Goal: Task Accomplishment & Management: Manage account settings

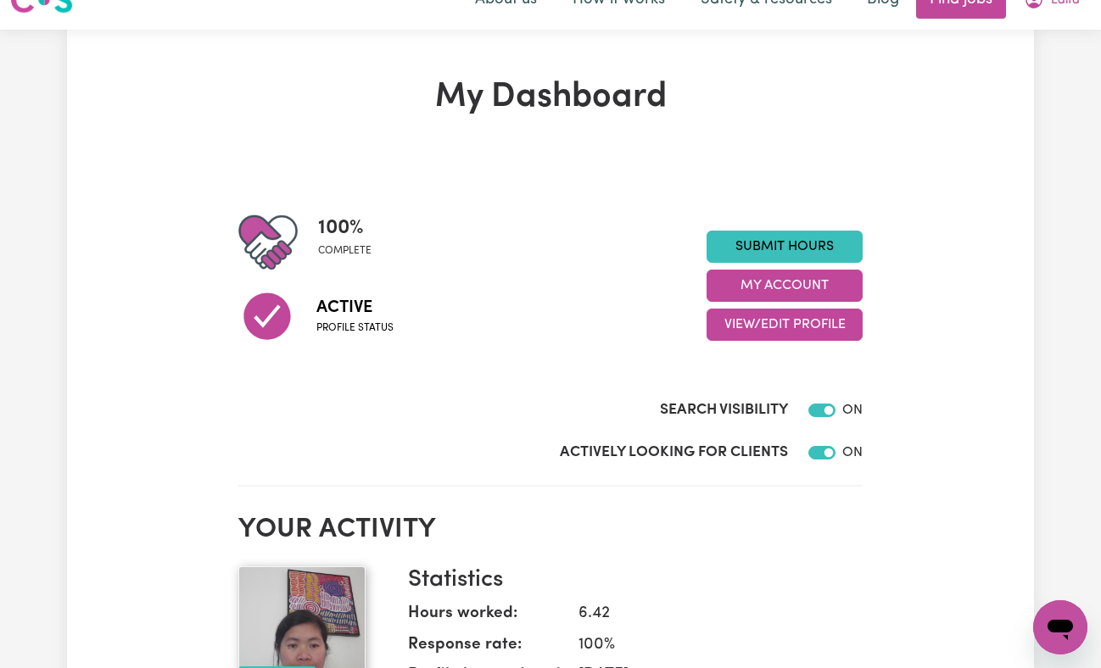
scroll to position [34, 0]
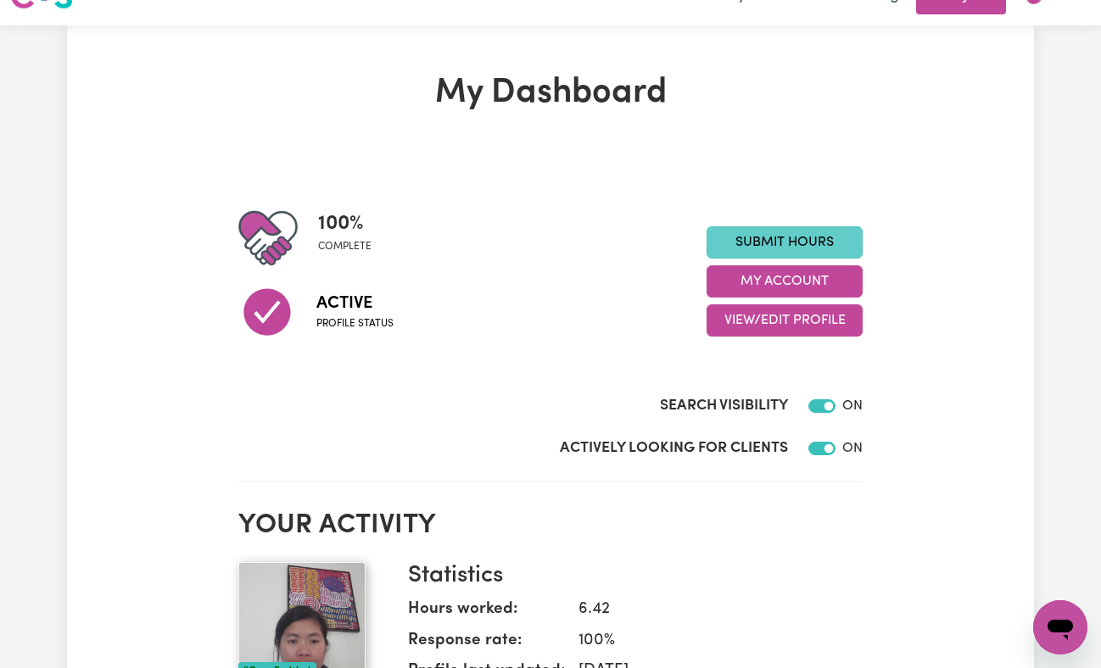
click at [828, 242] on link "Submit Hours" at bounding box center [784, 242] width 156 height 32
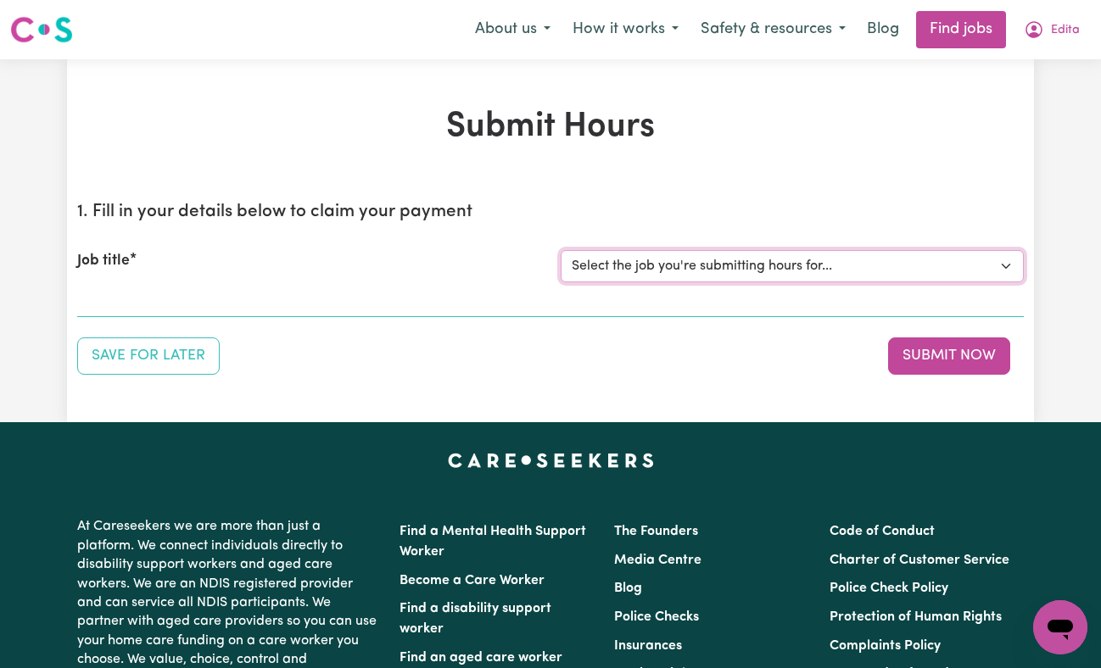
click at [1006, 270] on select "Select the job you're submitting hours for... [Ava I Need Care] [DEMOGRAPHIC_DA…" at bounding box center [791, 266] width 463 height 32
click at [884, 86] on div "Submit Hours 1. Fill in your details below to claim your payment Job title Sele…" at bounding box center [550, 240] width 967 height 363
click at [926, 34] on link "Find jobs" at bounding box center [961, 29] width 90 height 37
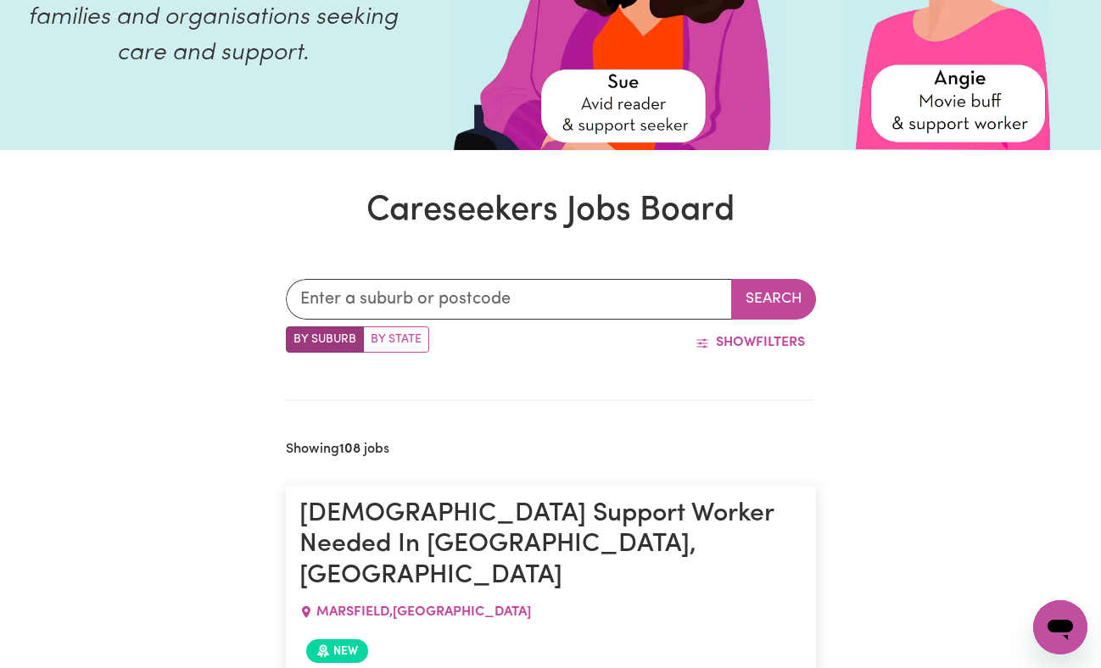
scroll to position [196, 0]
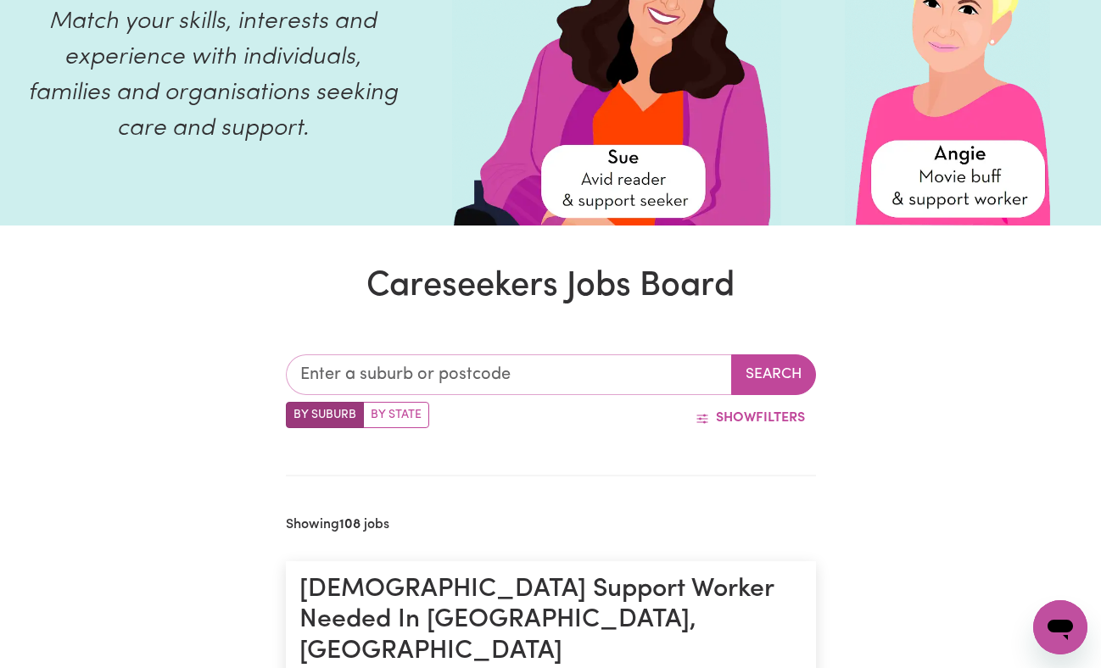
click at [512, 375] on input "text" at bounding box center [509, 374] width 446 height 41
type input "dee"
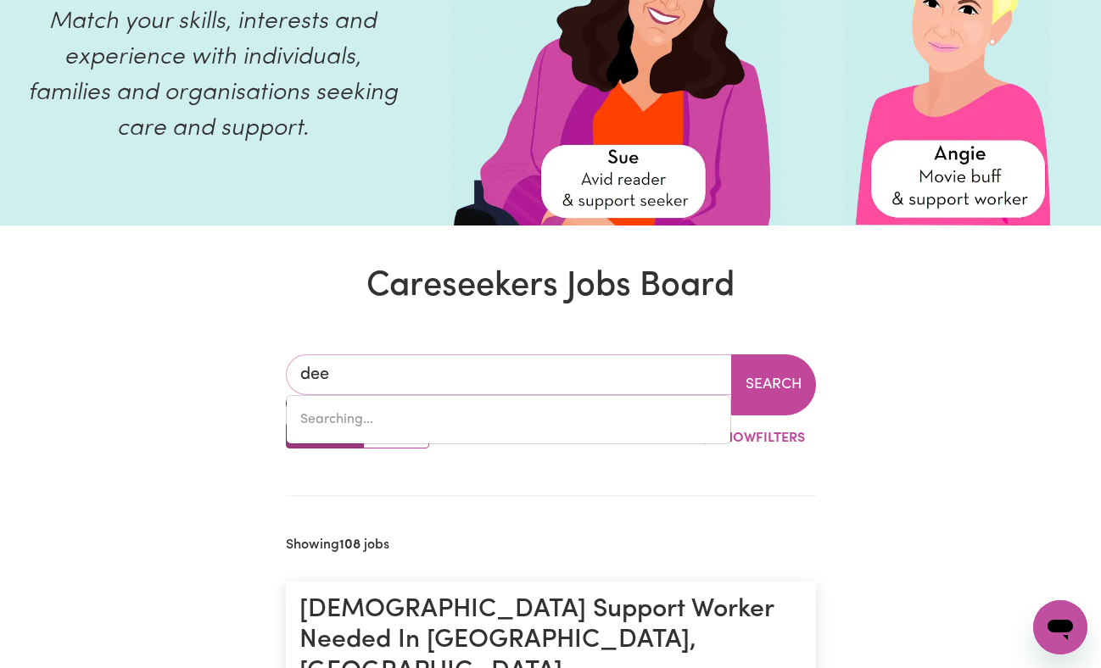
type input "dee, [GEOGRAPHIC_DATA], 7140"
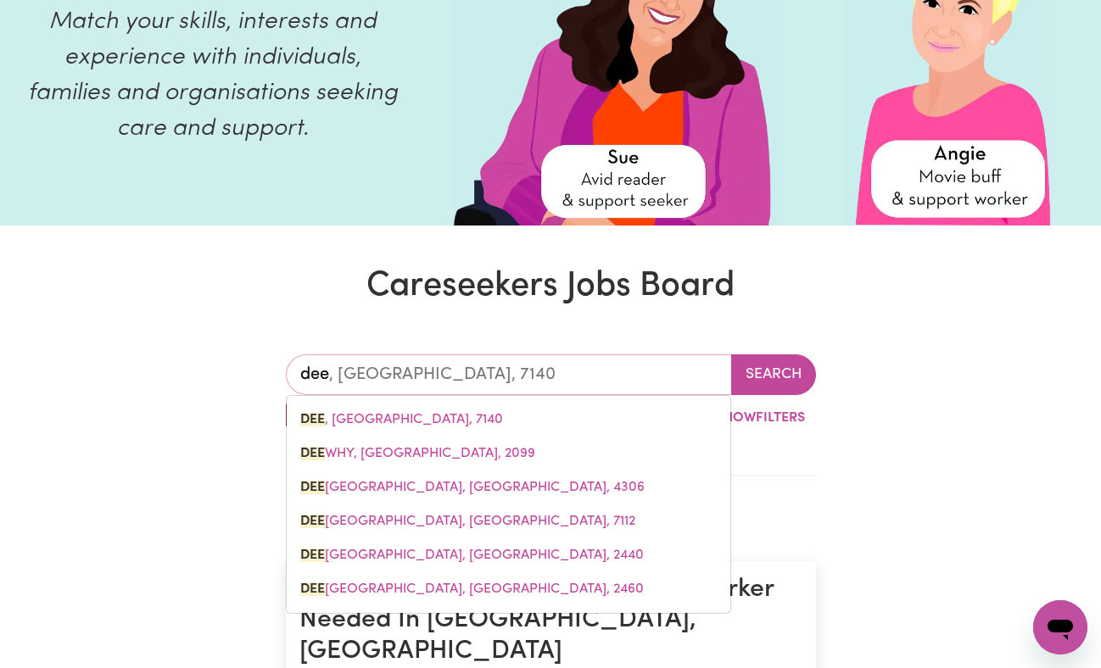
type input "deew"
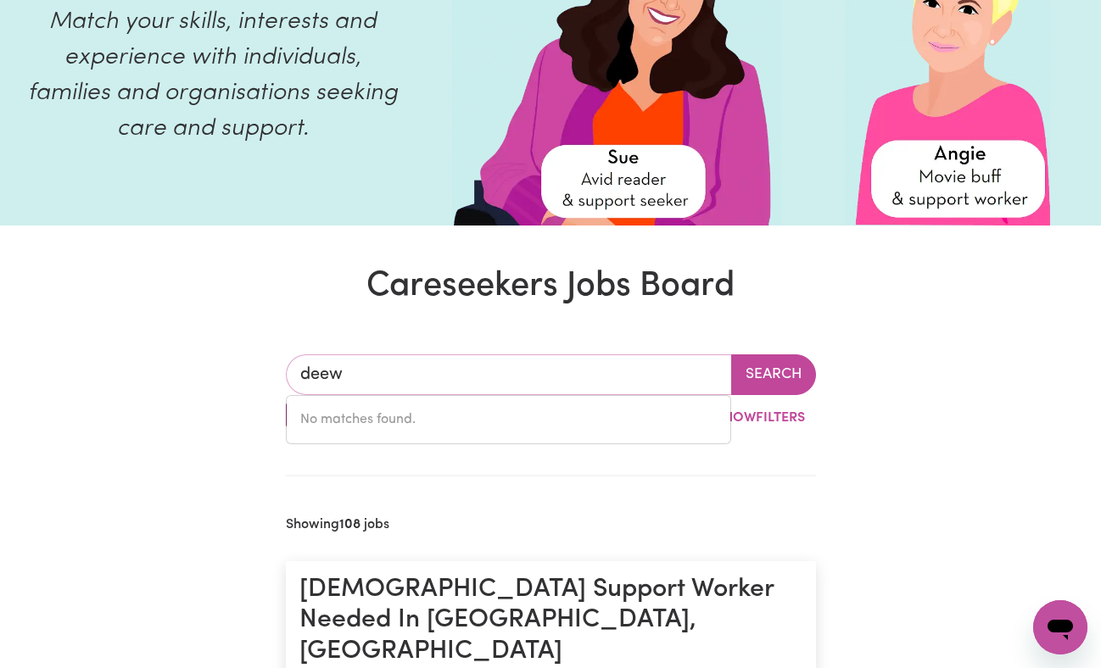
type input "dee"
type input "dee, [GEOGRAPHIC_DATA], 7140"
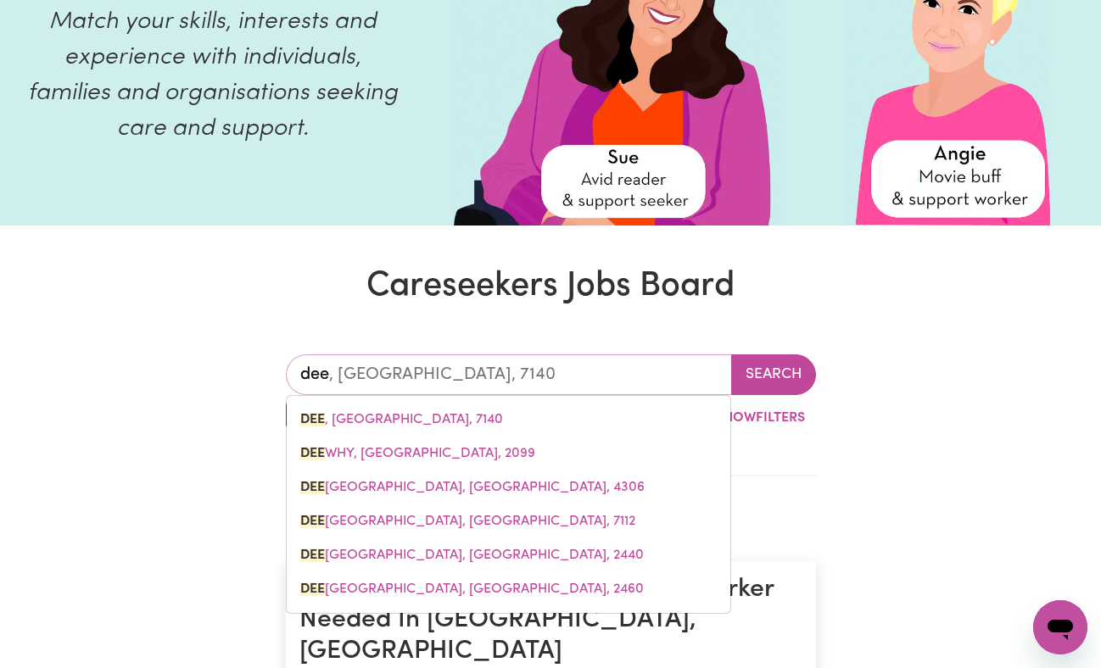
type input "dee"
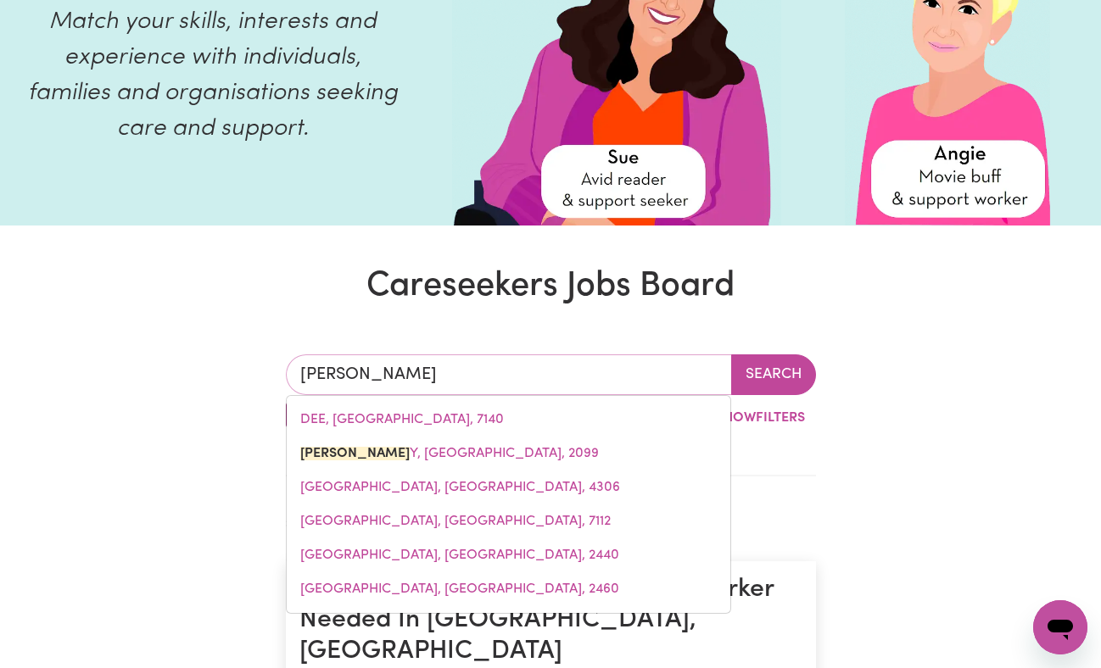
type input "dee why"
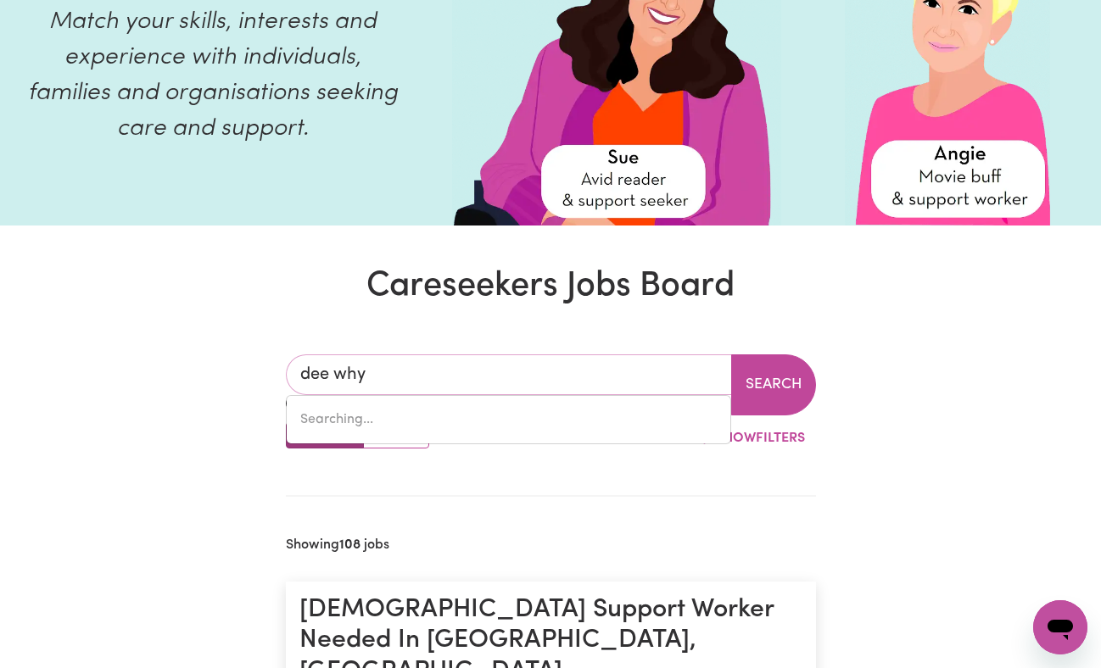
type input "dee why, [GEOGRAPHIC_DATA], 2099"
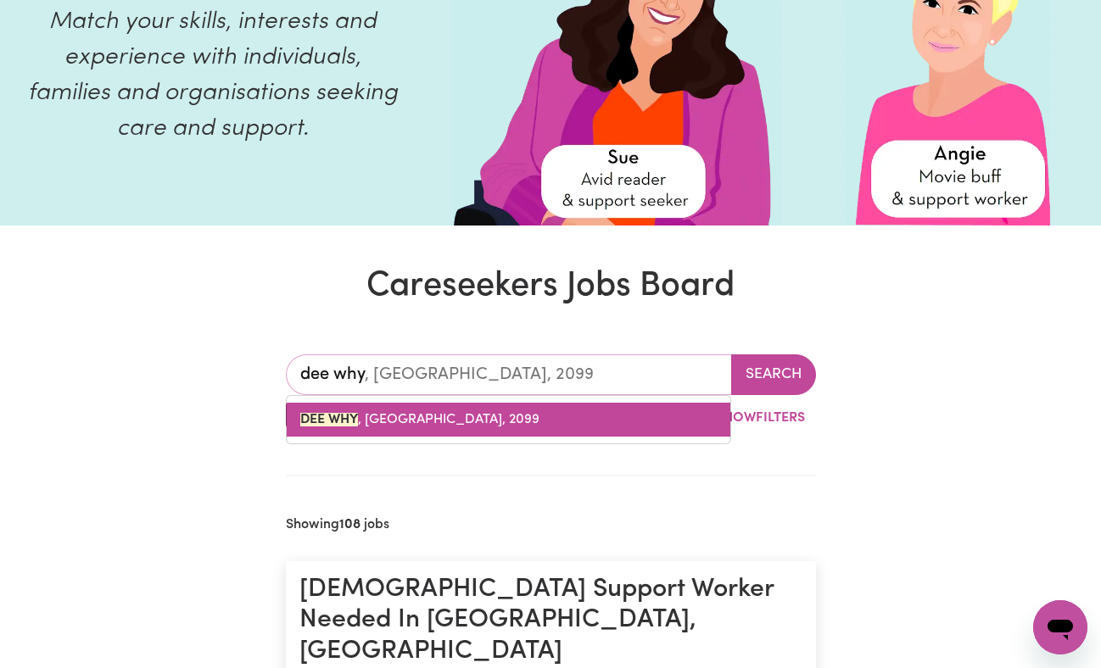
click at [469, 413] on span "DEE WHY , [GEOGRAPHIC_DATA], 2099" at bounding box center [419, 420] width 239 height 14
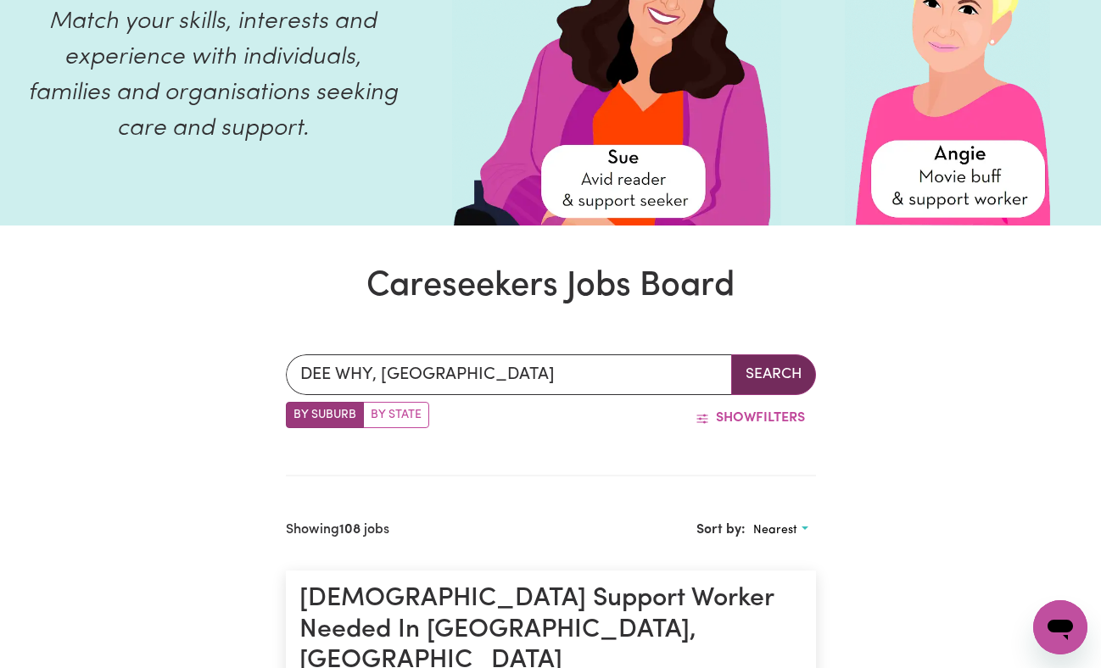
click at [767, 378] on button "Search" at bounding box center [773, 374] width 85 height 41
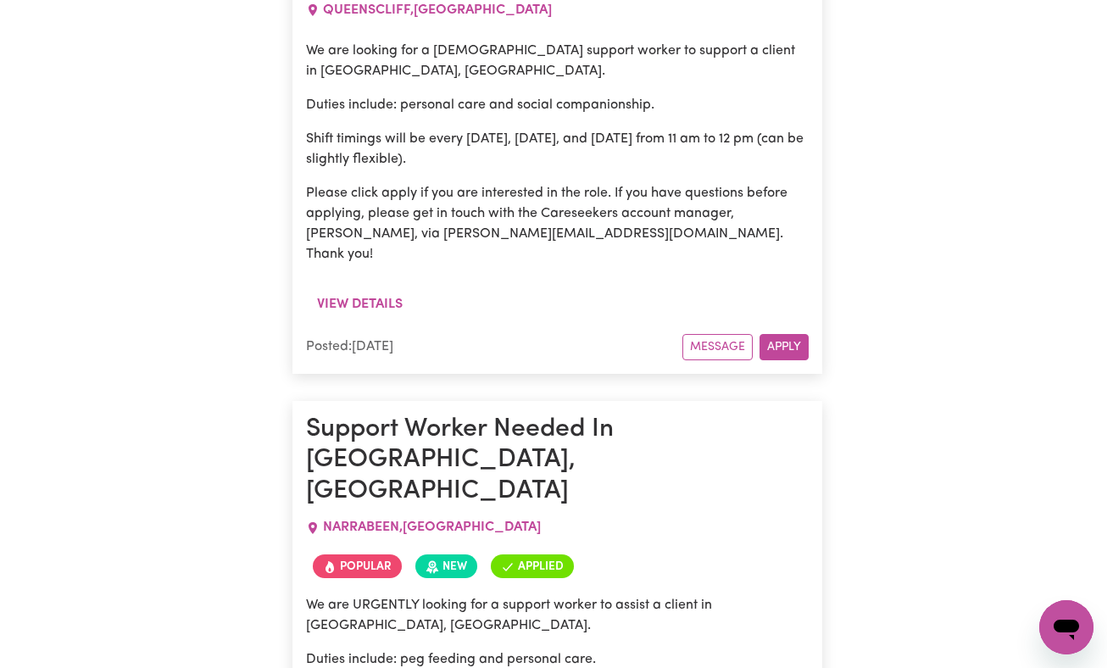
scroll to position [4183, 0]
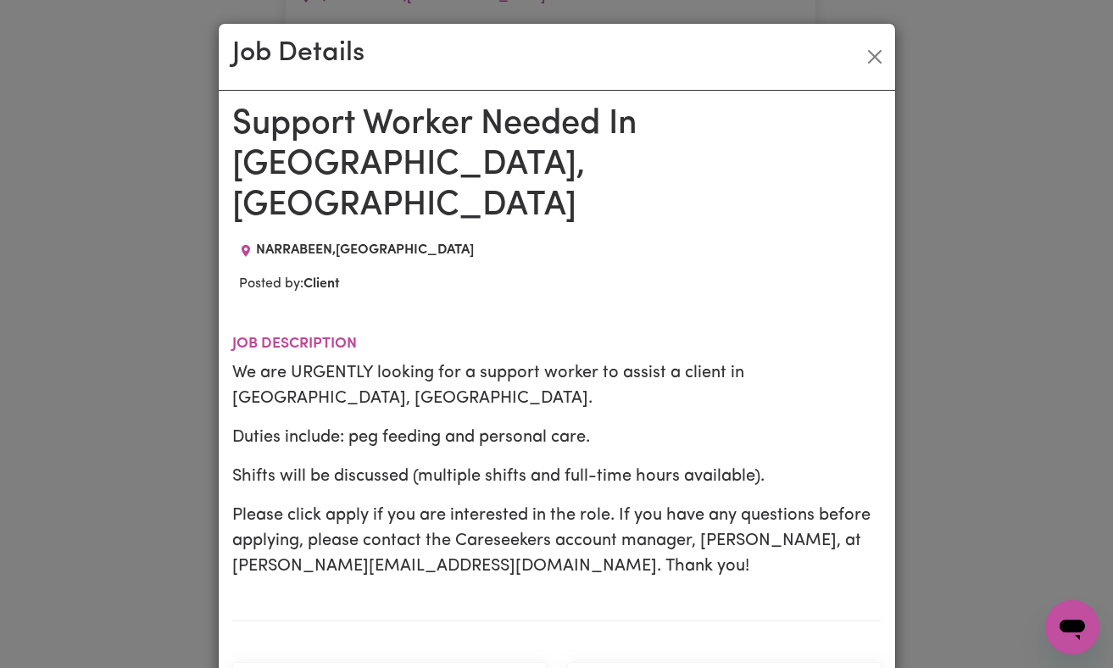
scroll to position [0, 0]
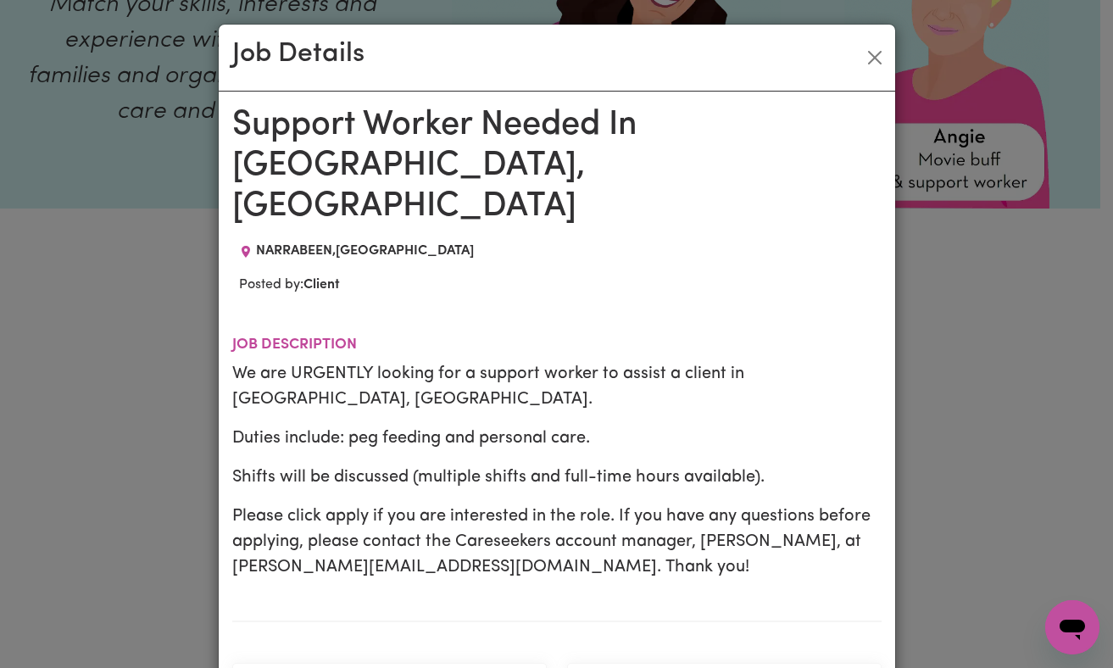
scroll to position [196, 0]
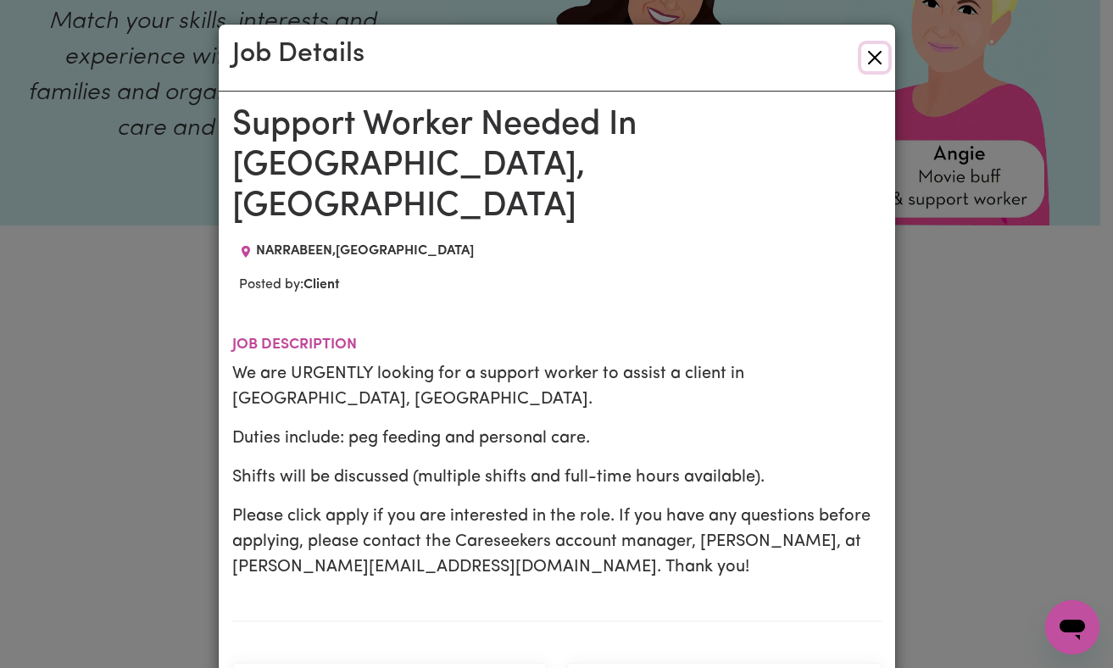
click at [864, 61] on button "Close" at bounding box center [874, 57] width 27 height 27
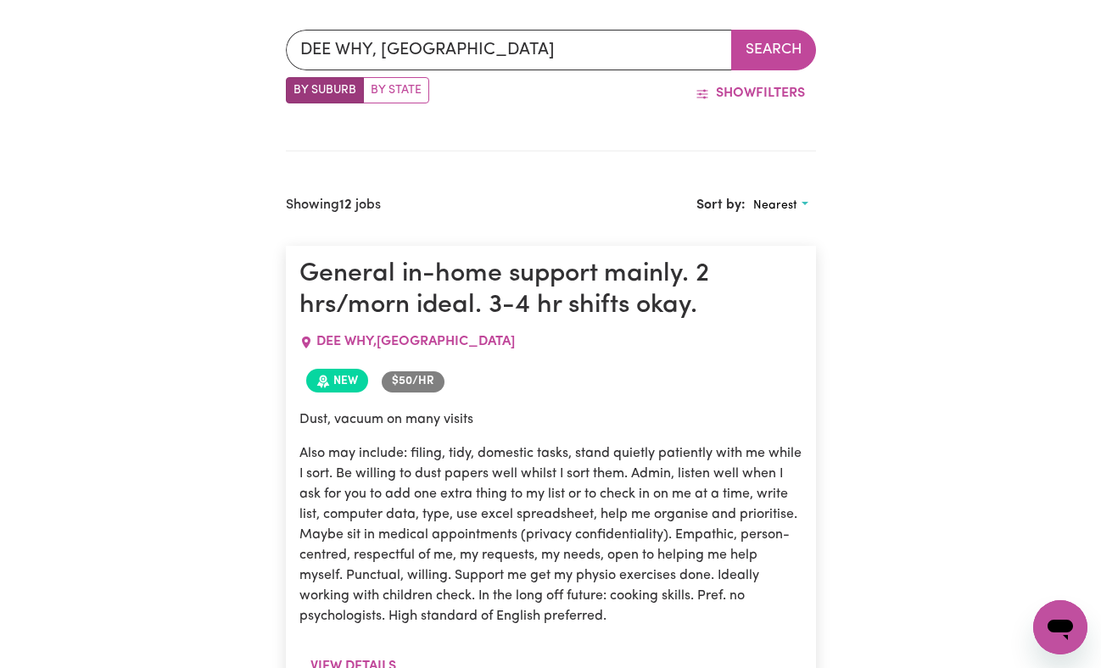
scroll to position [0, 0]
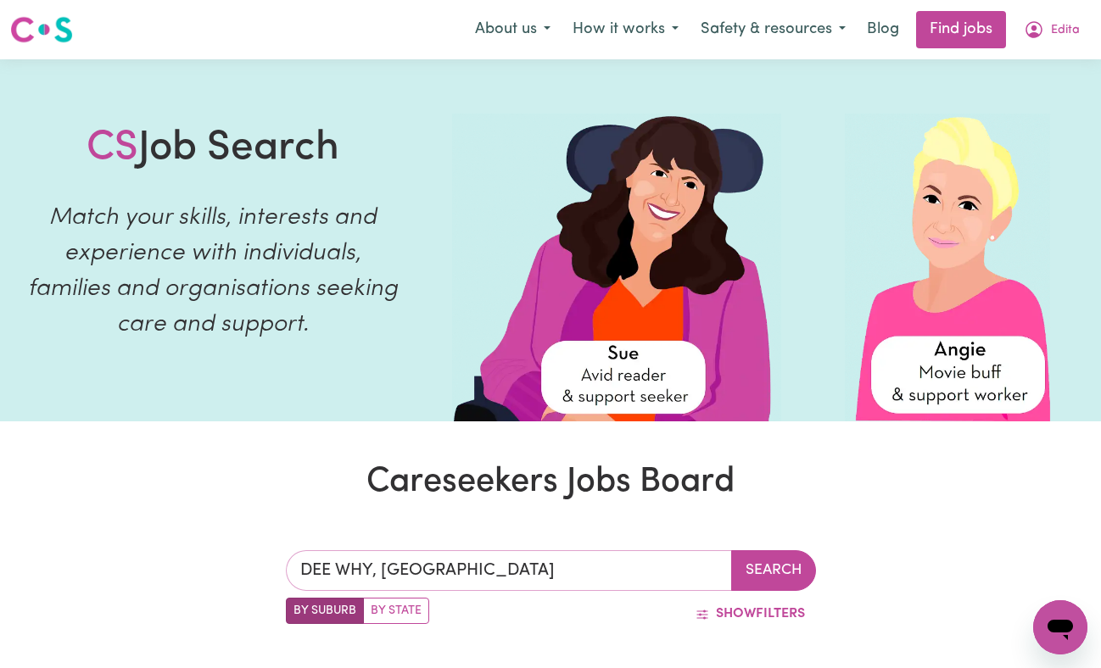
type input "DEE WHY, [GEOGRAPHIC_DATA], 2099"
click at [561, 557] on input "DEE WHY, [GEOGRAPHIC_DATA]" at bounding box center [509, 570] width 446 height 41
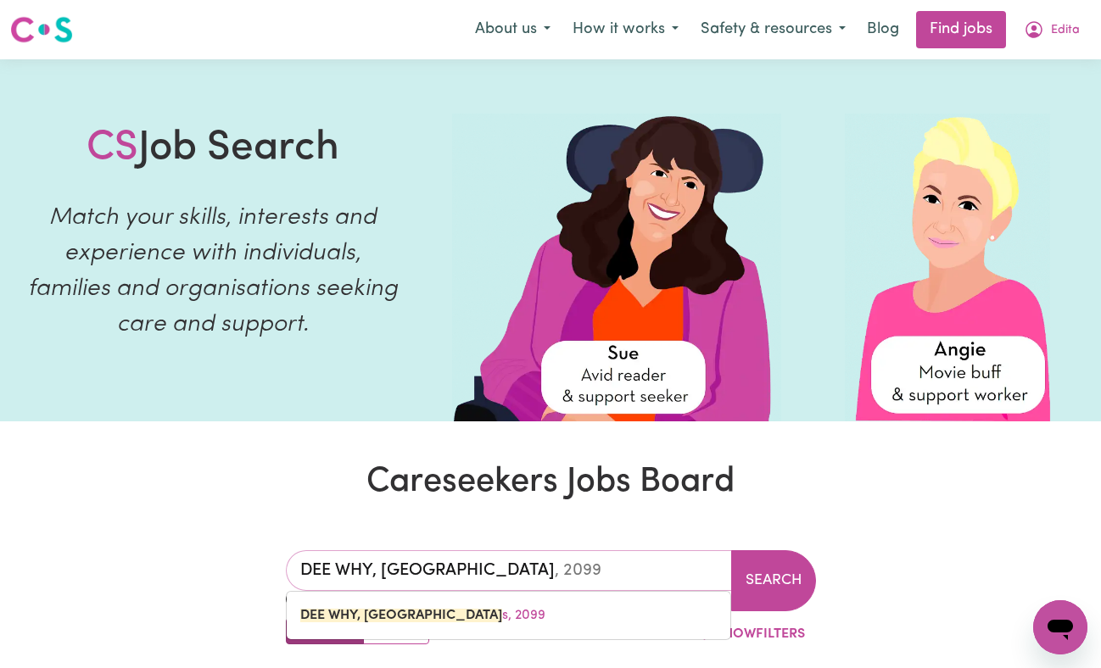
type input "DEE WHY, [GEOGRAPHIC_DATA]"
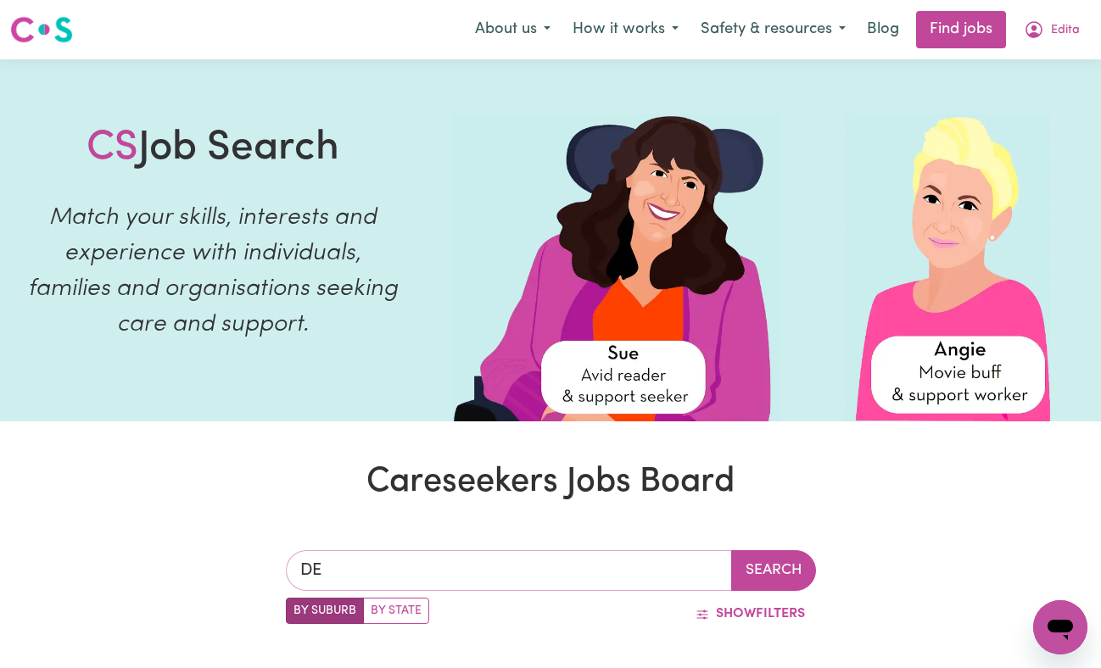
type input "D"
type input "[GEOGRAPHIC_DATA]"
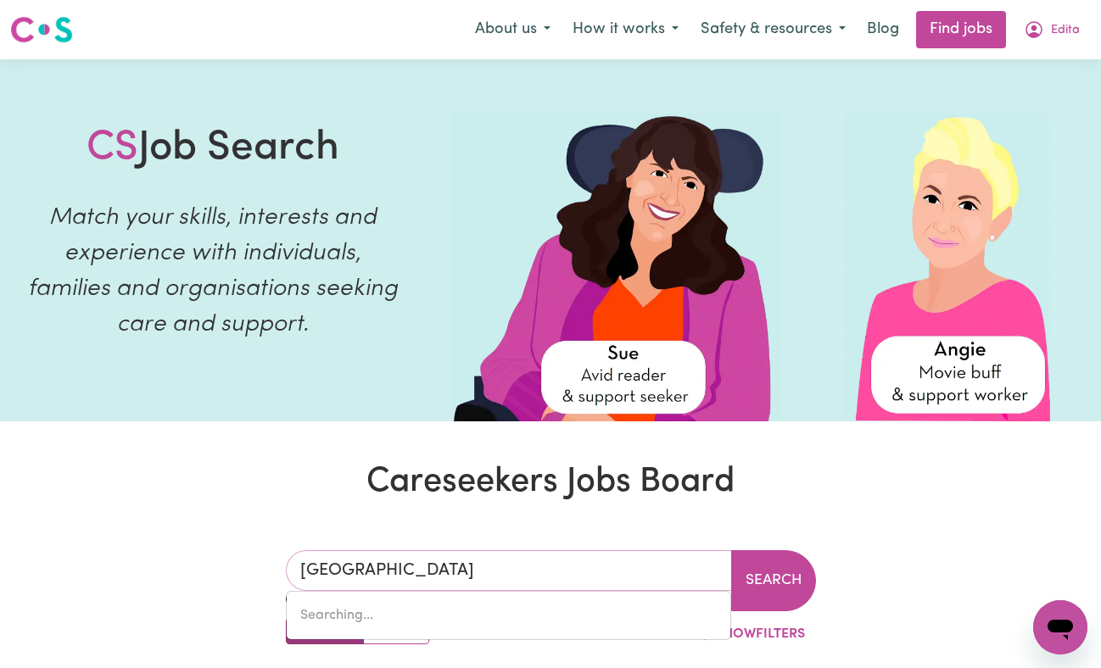
type input "[GEOGRAPHIC_DATA], [GEOGRAPHIC_DATA], 2000"
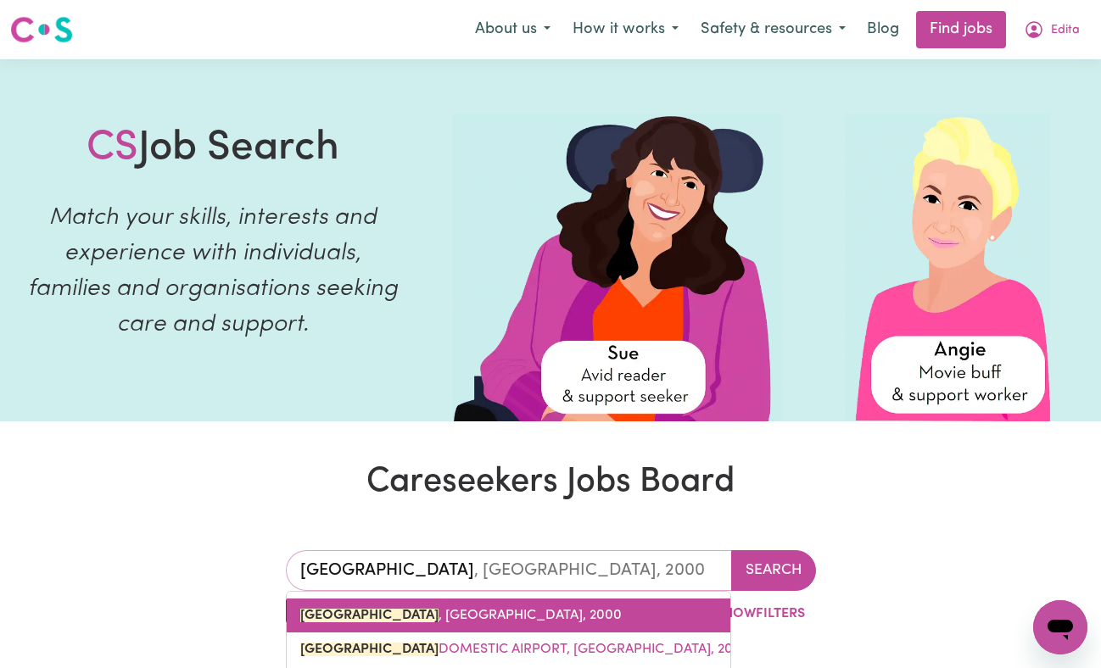
click at [502, 616] on span "[GEOGRAPHIC_DATA] , [GEOGRAPHIC_DATA], 2000" at bounding box center [460, 616] width 321 height 14
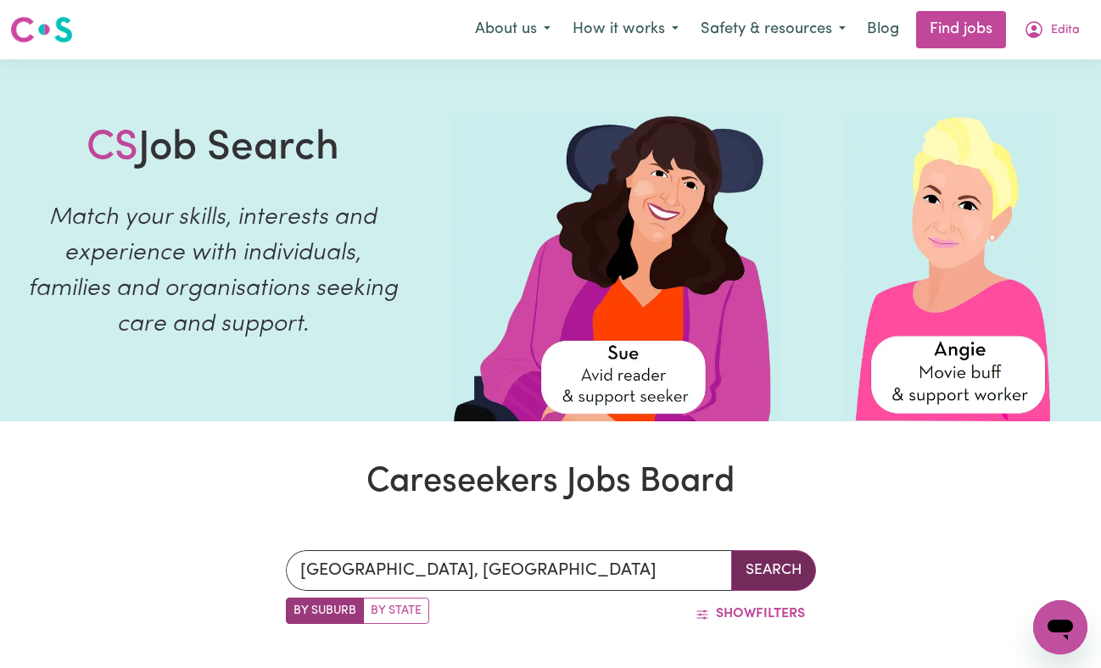
click at [760, 568] on button "Search" at bounding box center [773, 570] width 85 height 41
click at [1052, 31] on span "Edita" at bounding box center [1065, 30] width 29 height 19
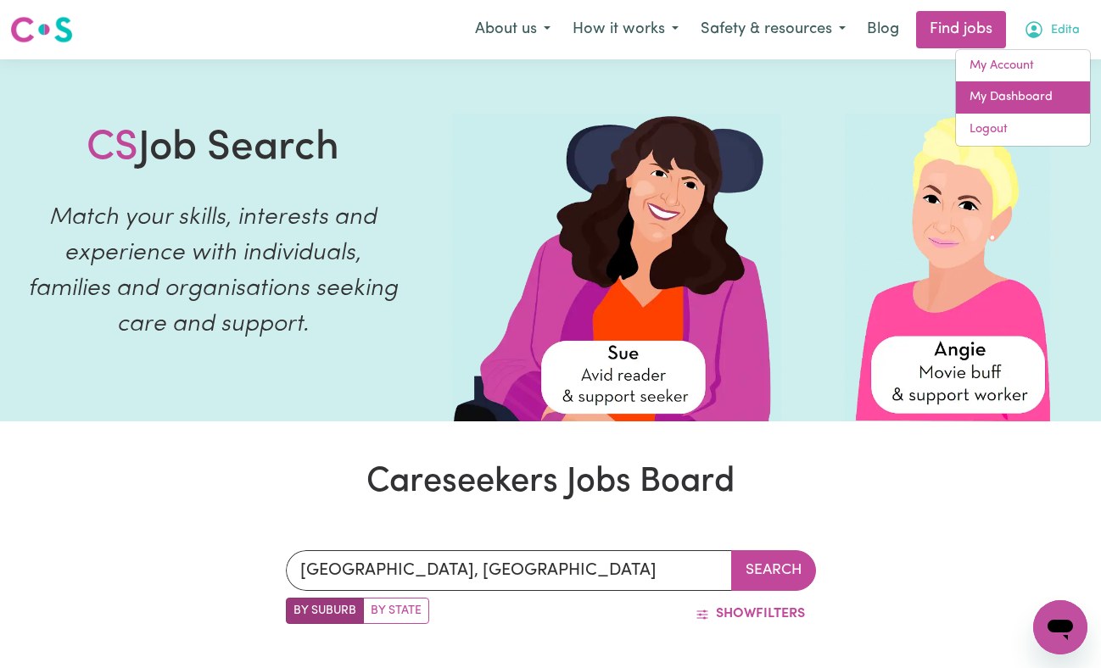
click at [1044, 101] on link "My Dashboard" at bounding box center [1023, 97] width 134 height 32
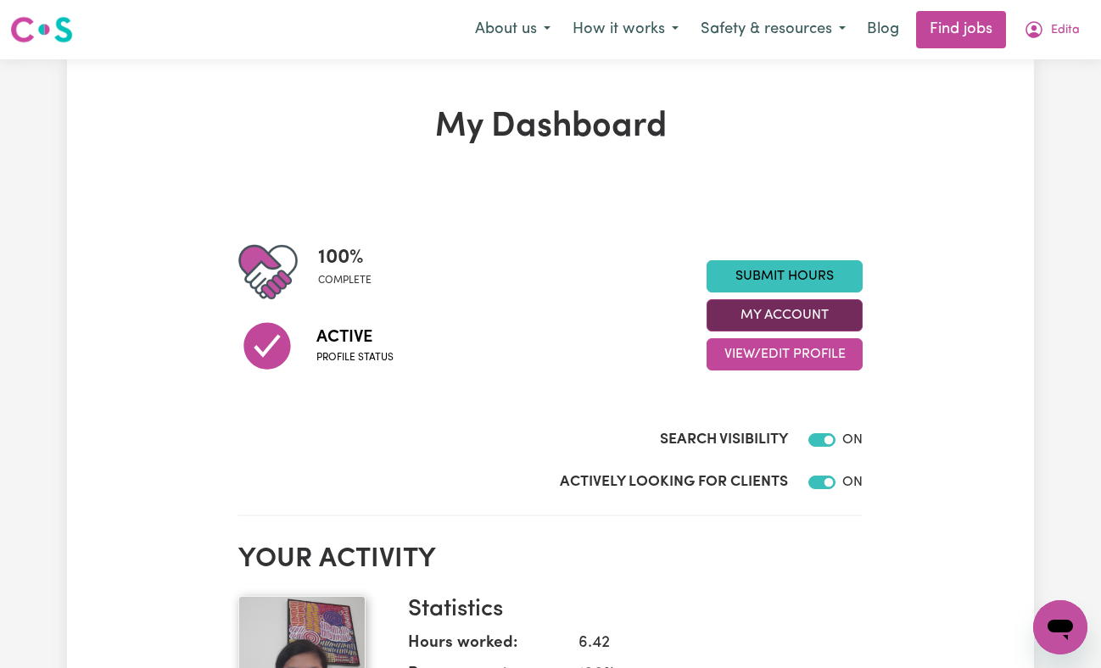
click at [845, 313] on button "My Account" at bounding box center [784, 315] width 156 height 32
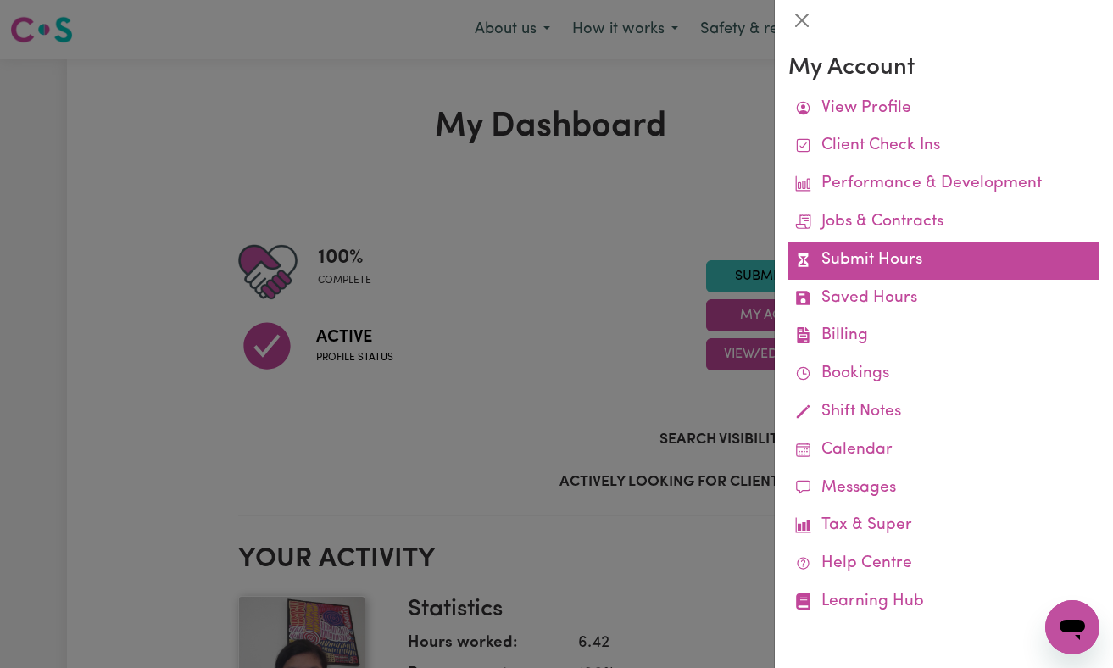
click at [893, 259] on link "Submit Hours" at bounding box center [944, 261] width 311 height 38
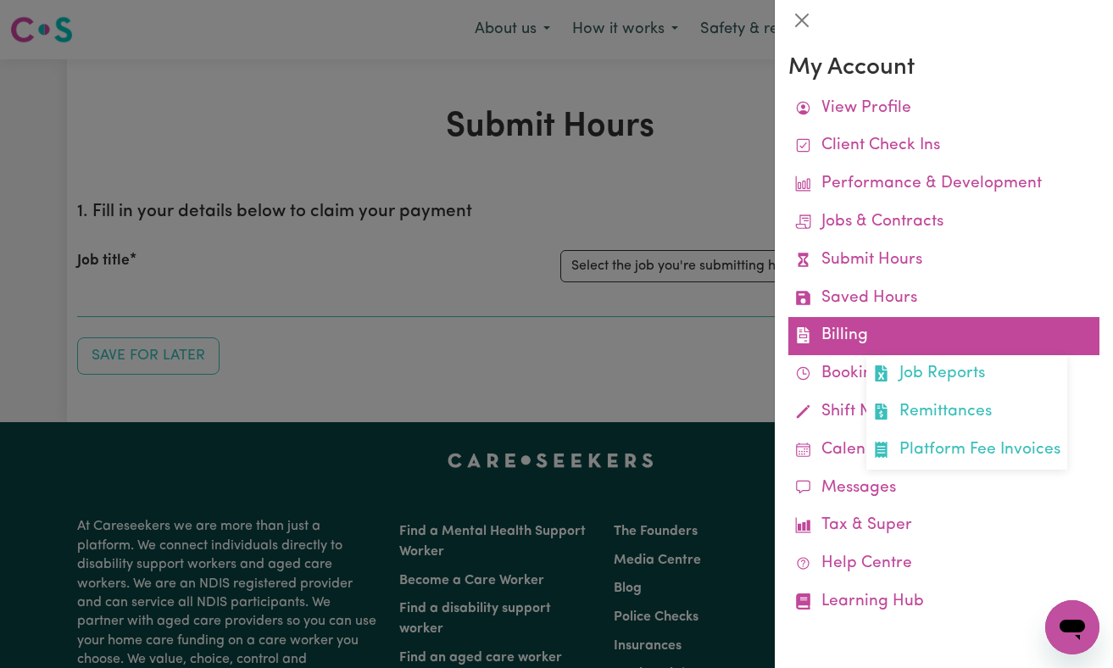
click at [831, 335] on link "Billing Job Reports Remittances Platform Fee Invoices" at bounding box center [944, 336] width 311 height 38
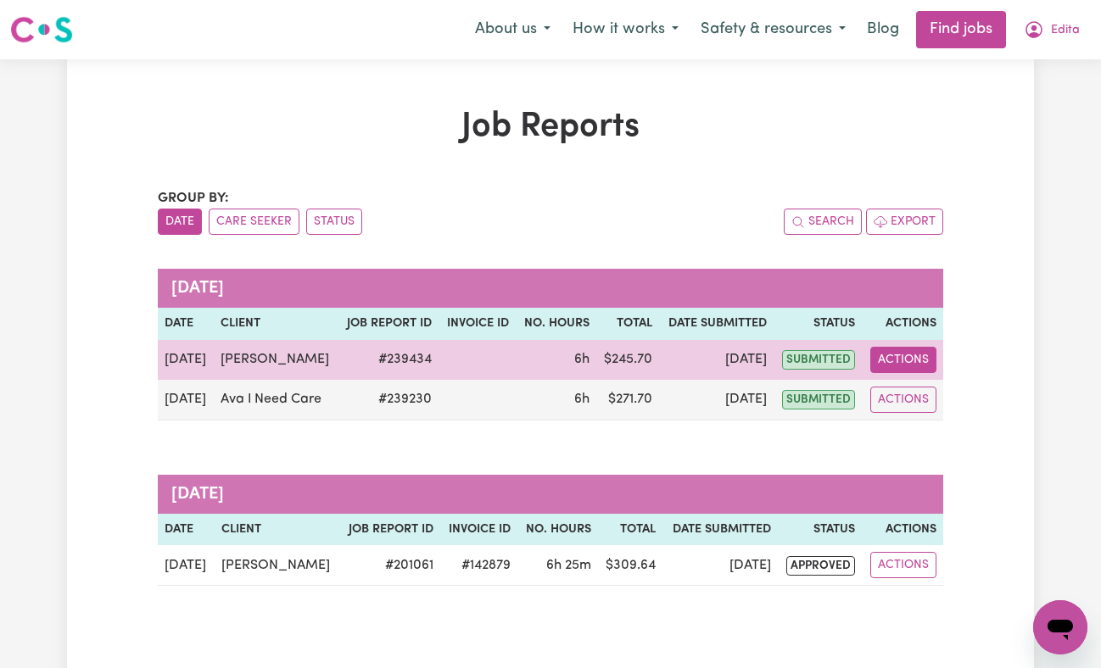
click at [928, 361] on button "Actions" at bounding box center [903, 360] width 66 height 26
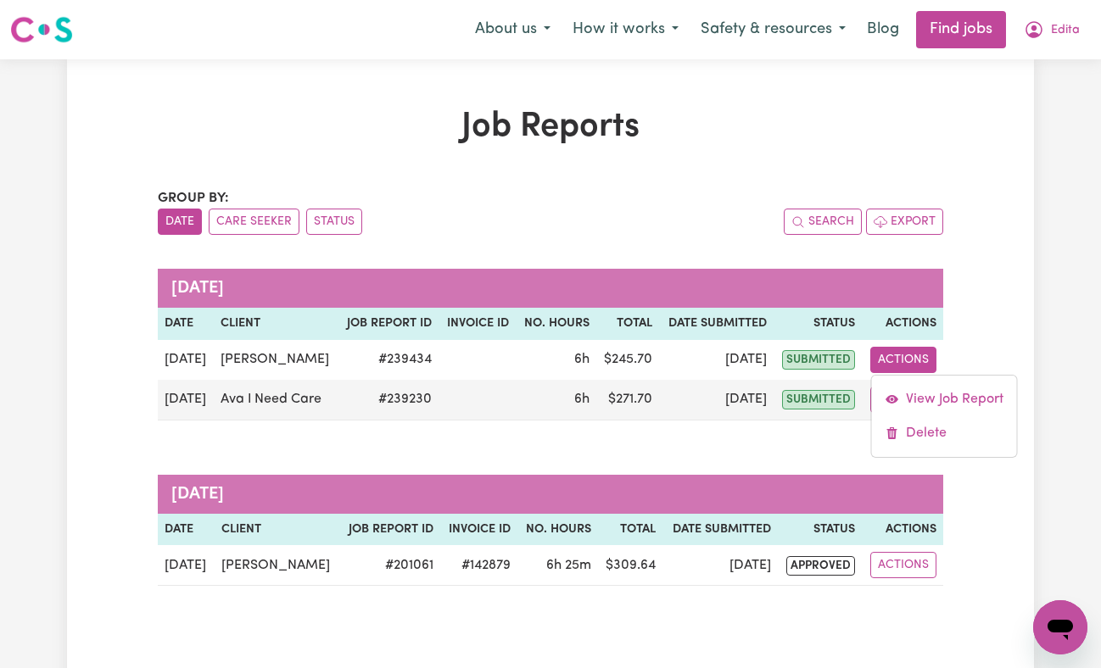
click at [1007, 326] on div "Job Reports Group by: Date Care Seeker Status Search Export [DATE] Date Client …" at bounding box center [550, 373] width 967 height 533
click at [632, 42] on button "How it works" at bounding box center [625, 30] width 128 height 36
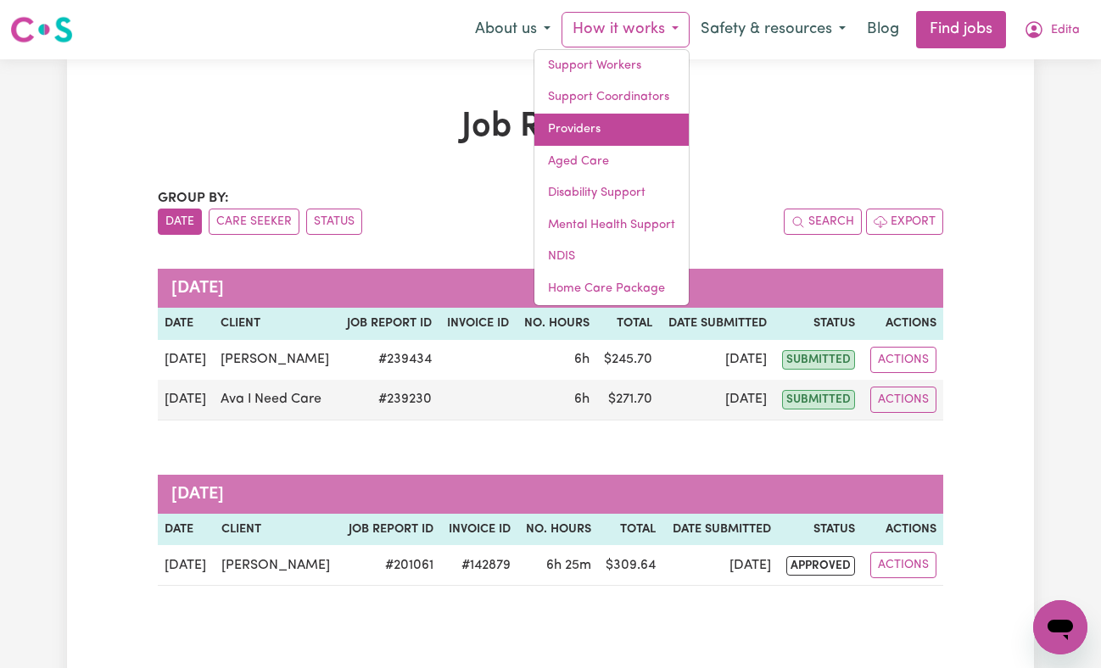
click at [589, 138] on link "Providers" at bounding box center [611, 130] width 154 height 32
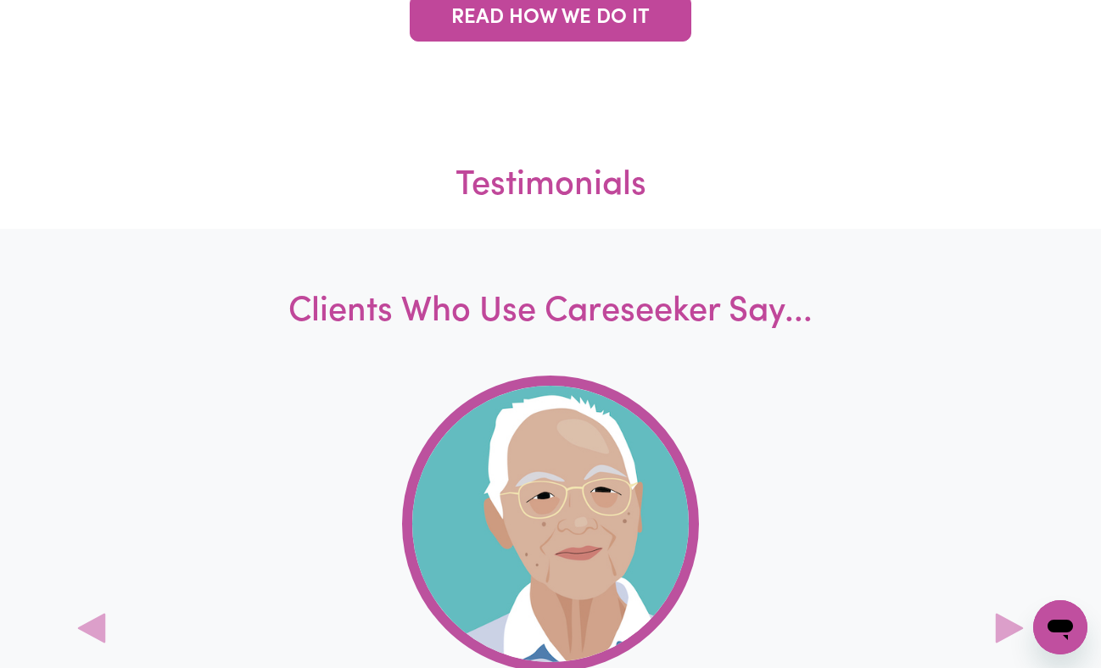
scroll to position [3968, 0]
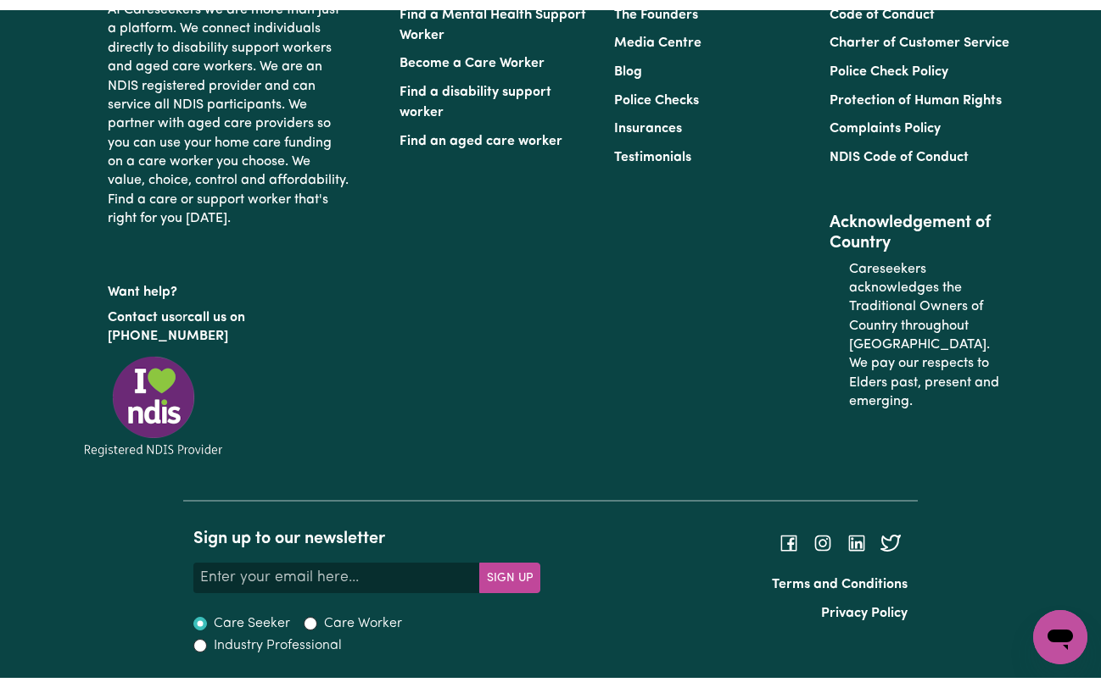
scroll to position [7530, 0]
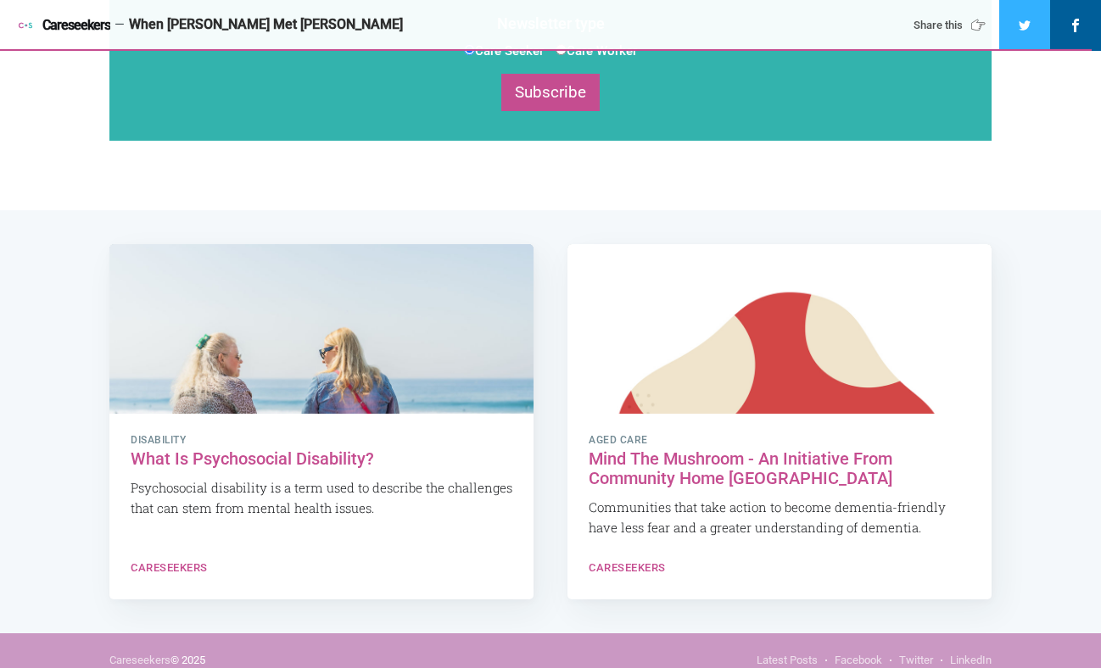
scroll to position [2483, 0]
